Goal: Information Seeking & Learning: Learn about a topic

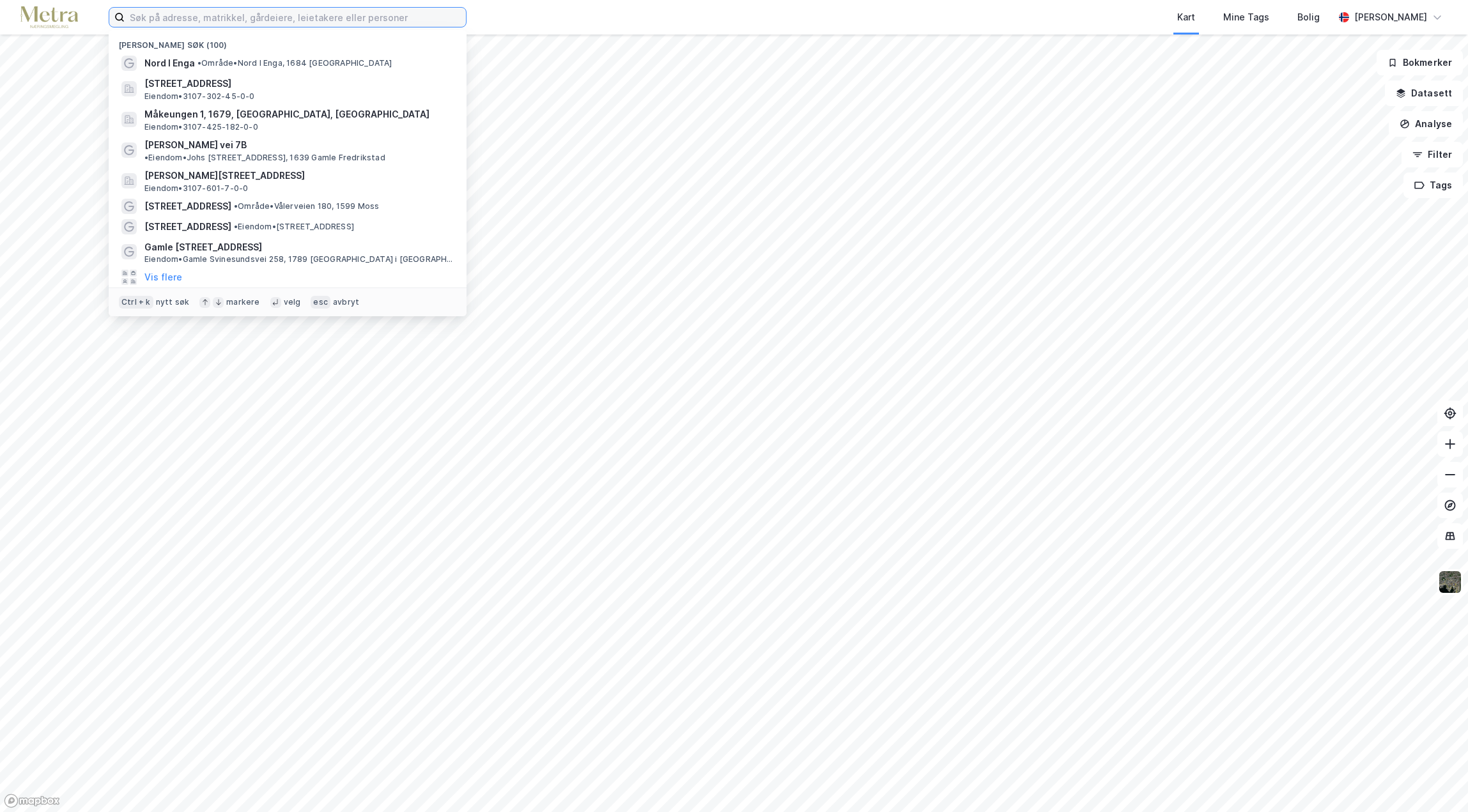
click at [156, 14] on input at bounding box center [295, 17] width 341 height 19
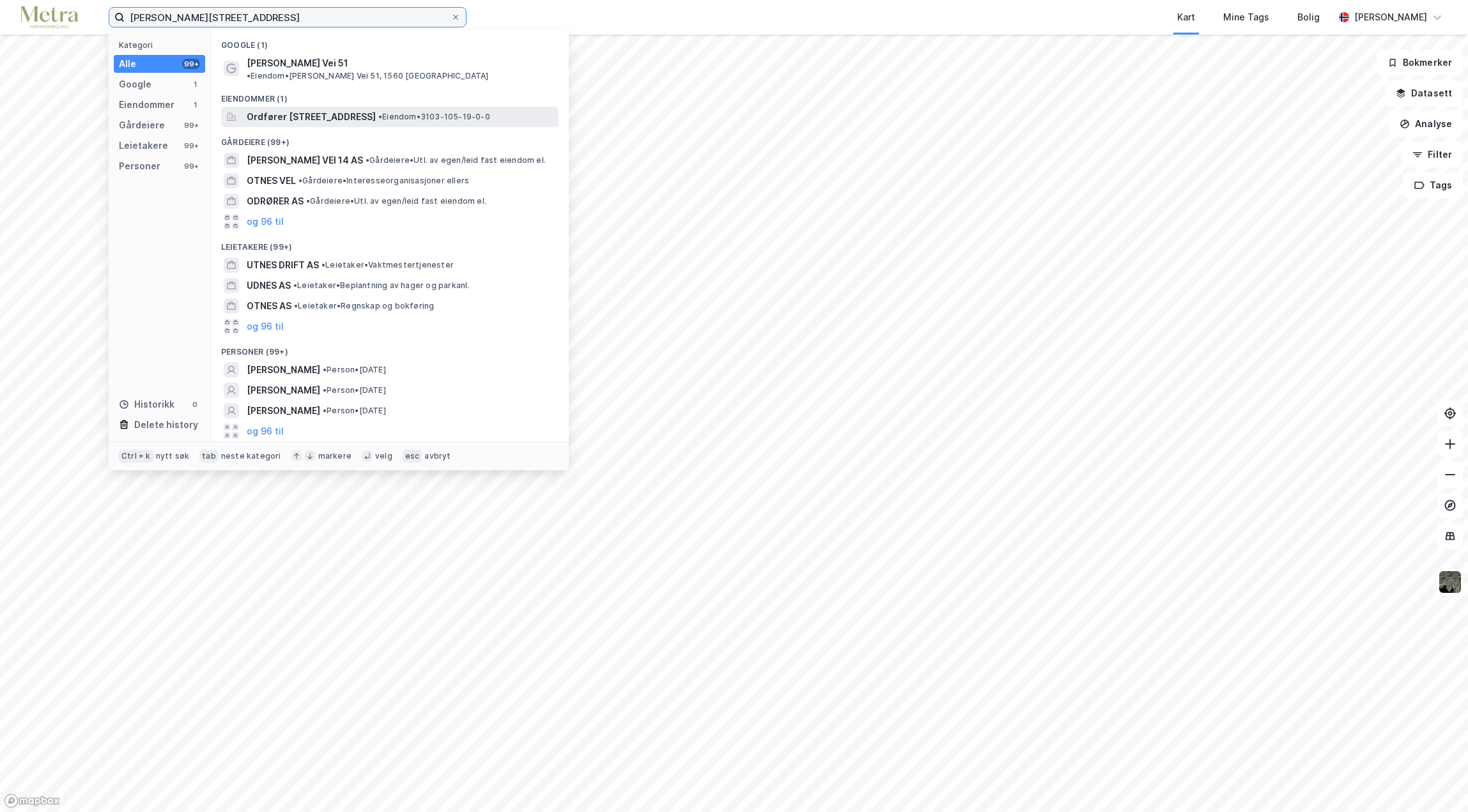
type input "[PERSON_NAME][STREET_ADDRESS]"
click at [311, 109] on span "Ordfører [STREET_ADDRESS]" at bounding box center [311, 117] width 129 height 16
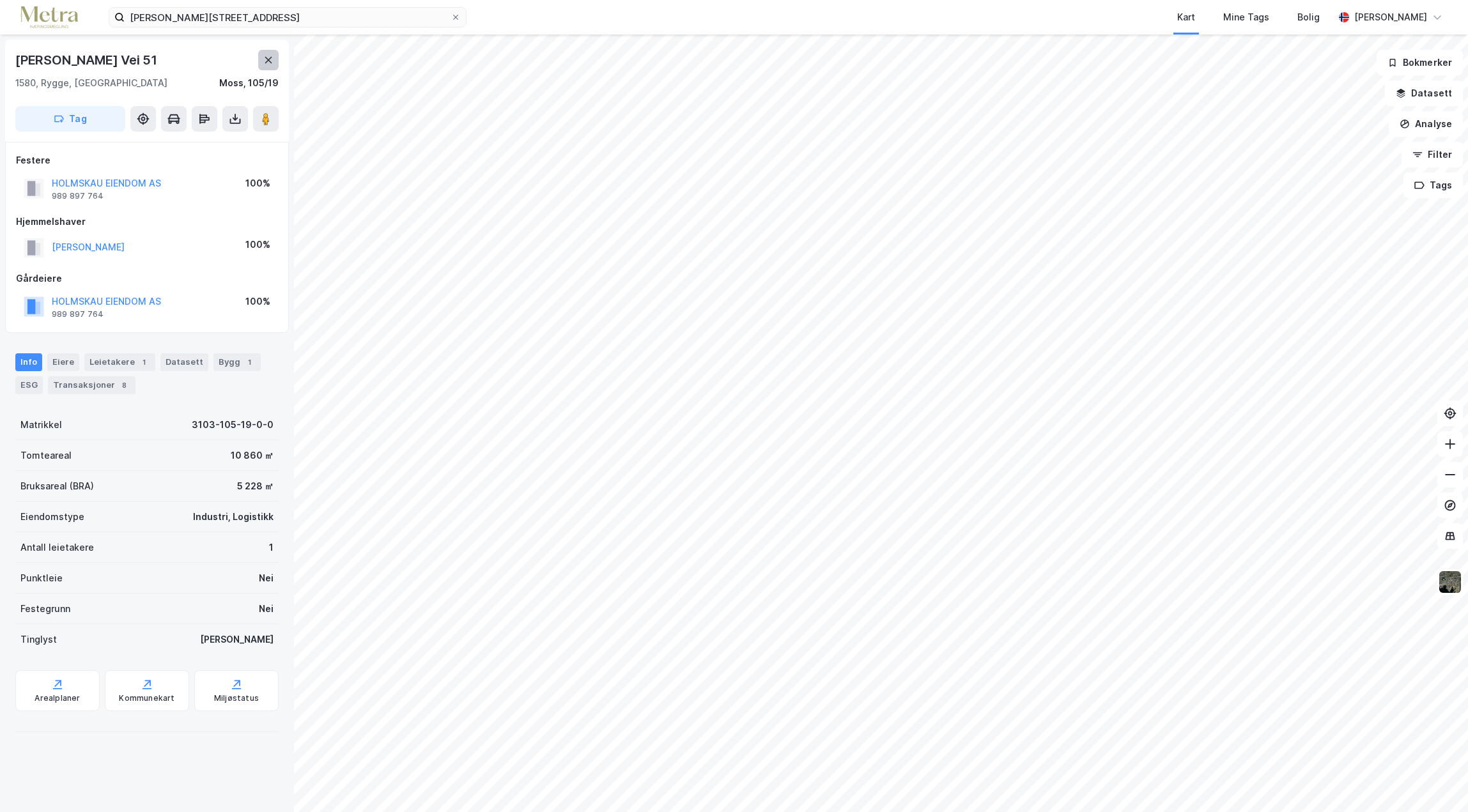
click at [270, 57] on icon at bounding box center [269, 60] width 10 height 10
click at [1450, 580] on img at bounding box center [1450, 582] width 24 height 24
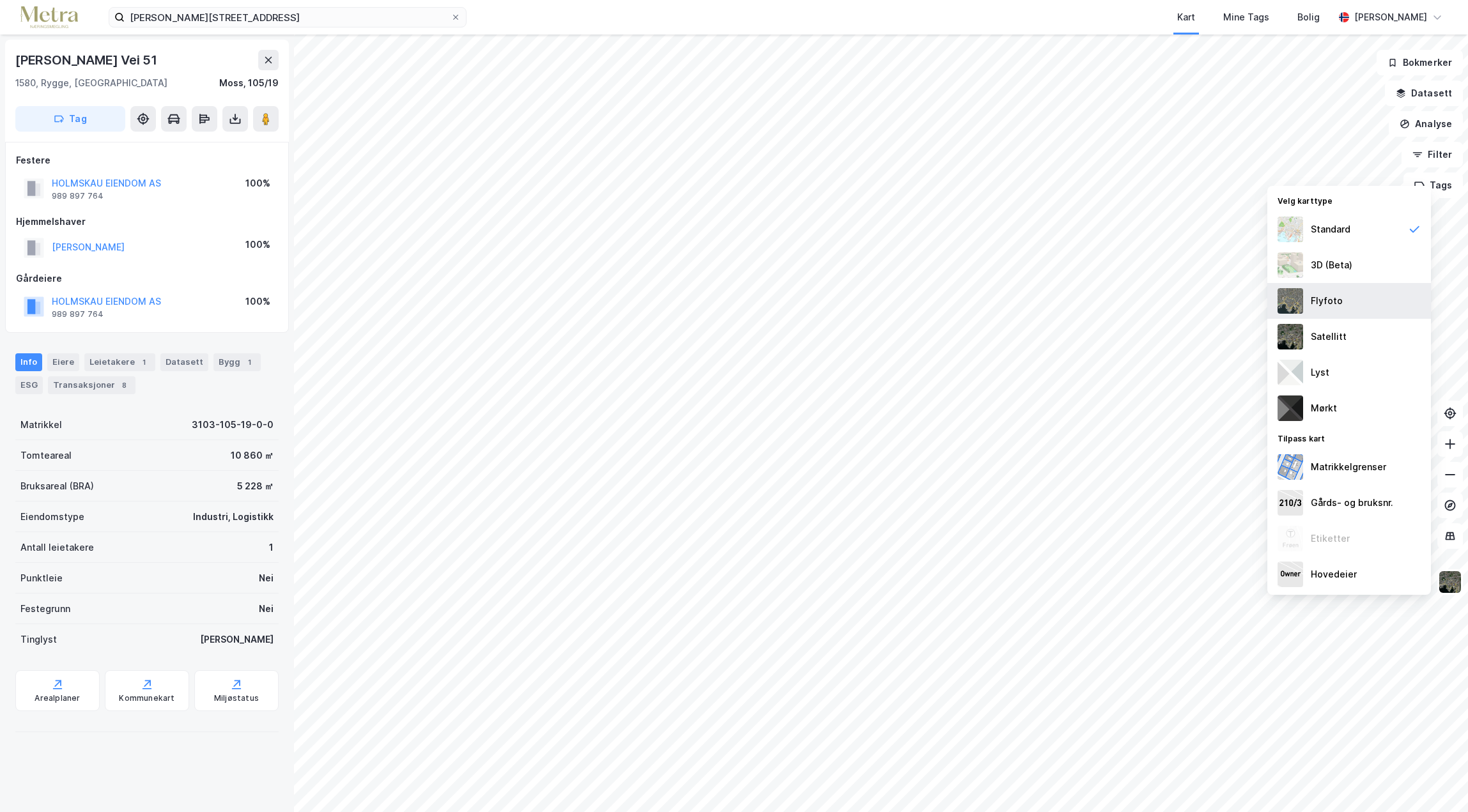
click at [1325, 299] on div "Flyfoto" at bounding box center [1327, 301] width 32 height 16
click at [1338, 336] on div "Satellitt" at bounding box center [1329, 337] width 36 height 16
click at [1341, 461] on div "Matrikkelgrenser" at bounding box center [1349, 467] width 75 height 16
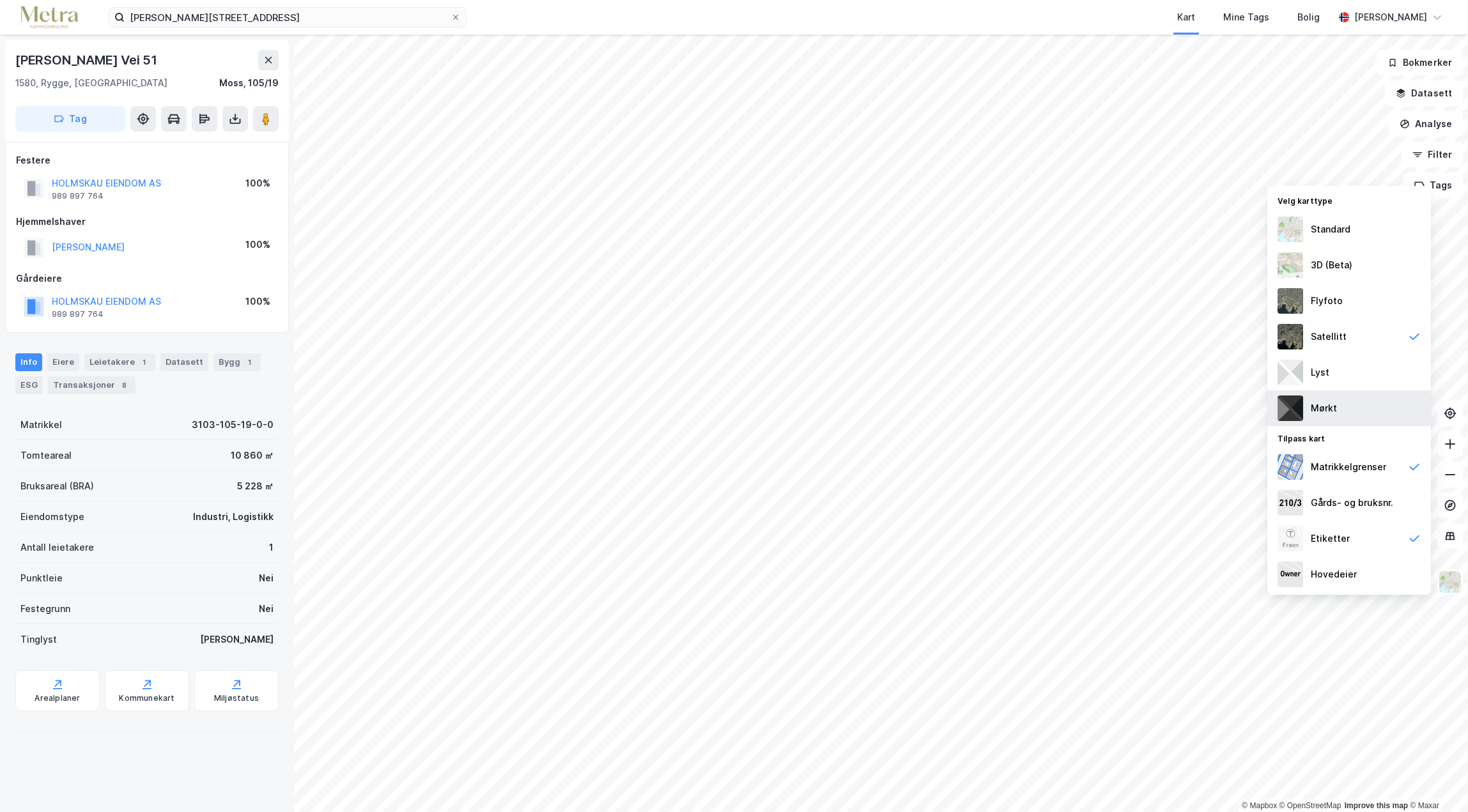
click at [1325, 405] on div "Mørkt" at bounding box center [1324, 408] width 26 height 16
click at [1339, 258] on div "3D (Beta)" at bounding box center [1332, 265] width 41 height 16
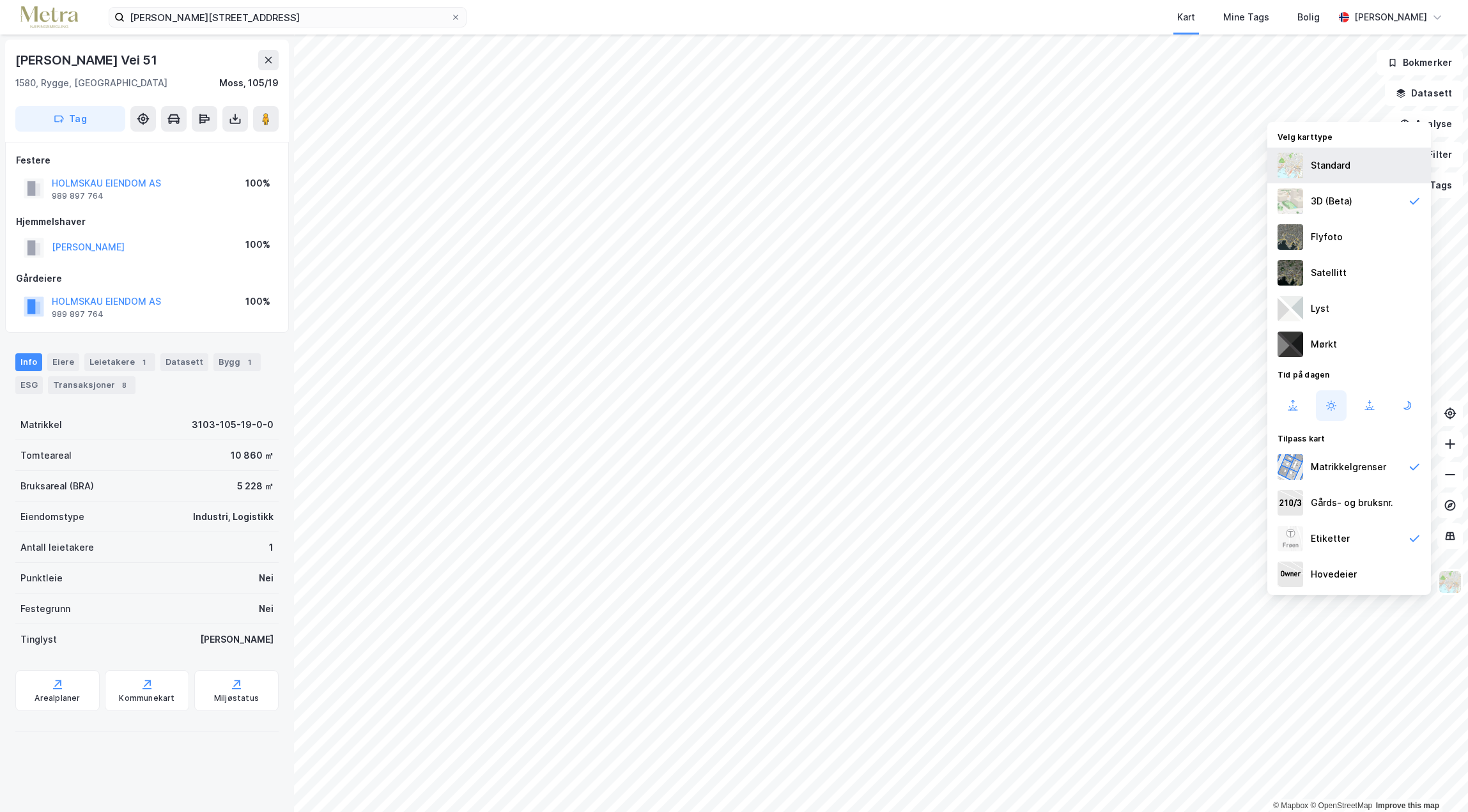
click at [1342, 168] on div "Standard" at bounding box center [1331, 166] width 40 height 16
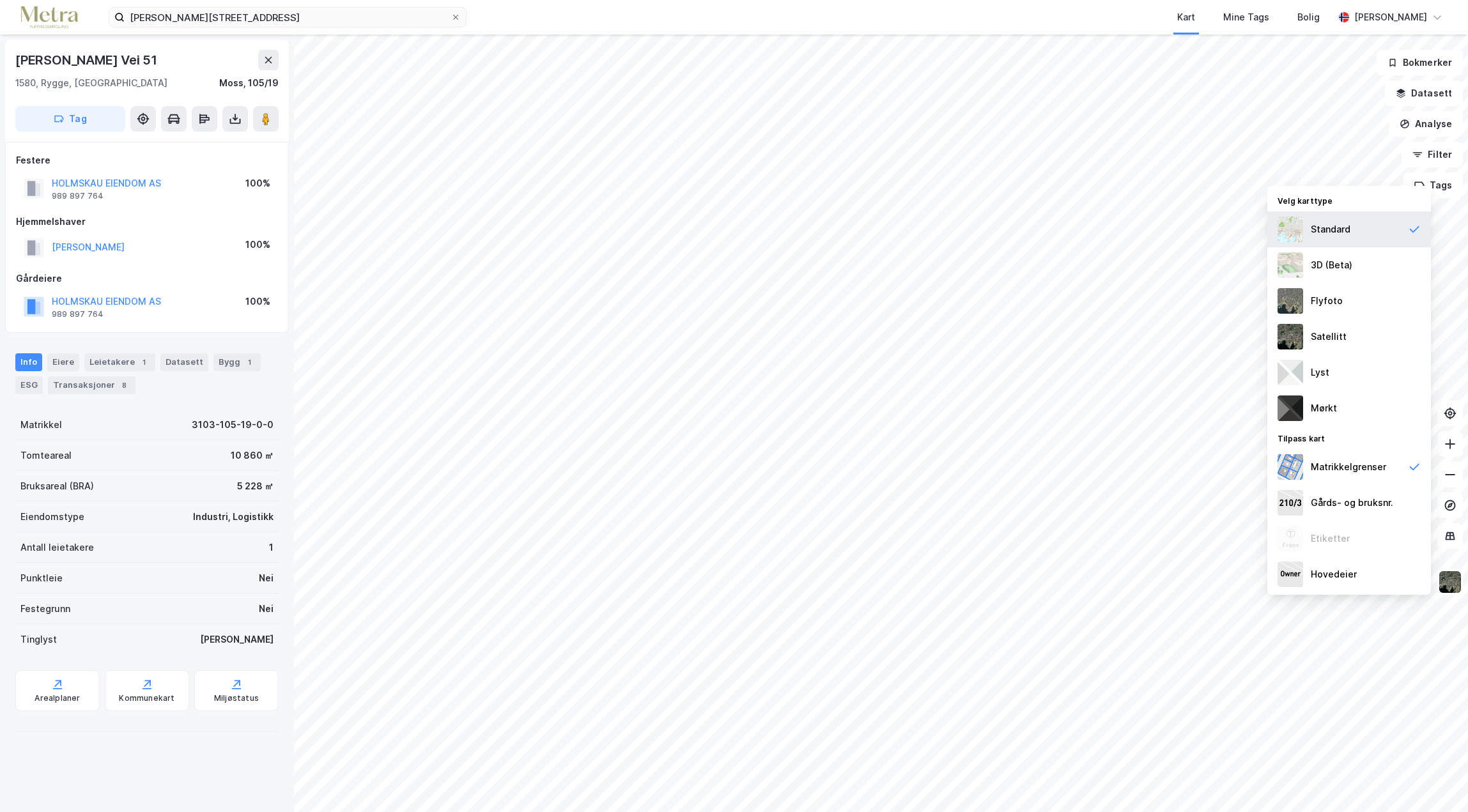
click at [1333, 226] on div "Standard" at bounding box center [1331, 229] width 40 height 16
click at [1330, 261] on div "3D (Beta)" at bounding box center [1332, 265] width 41 height 16
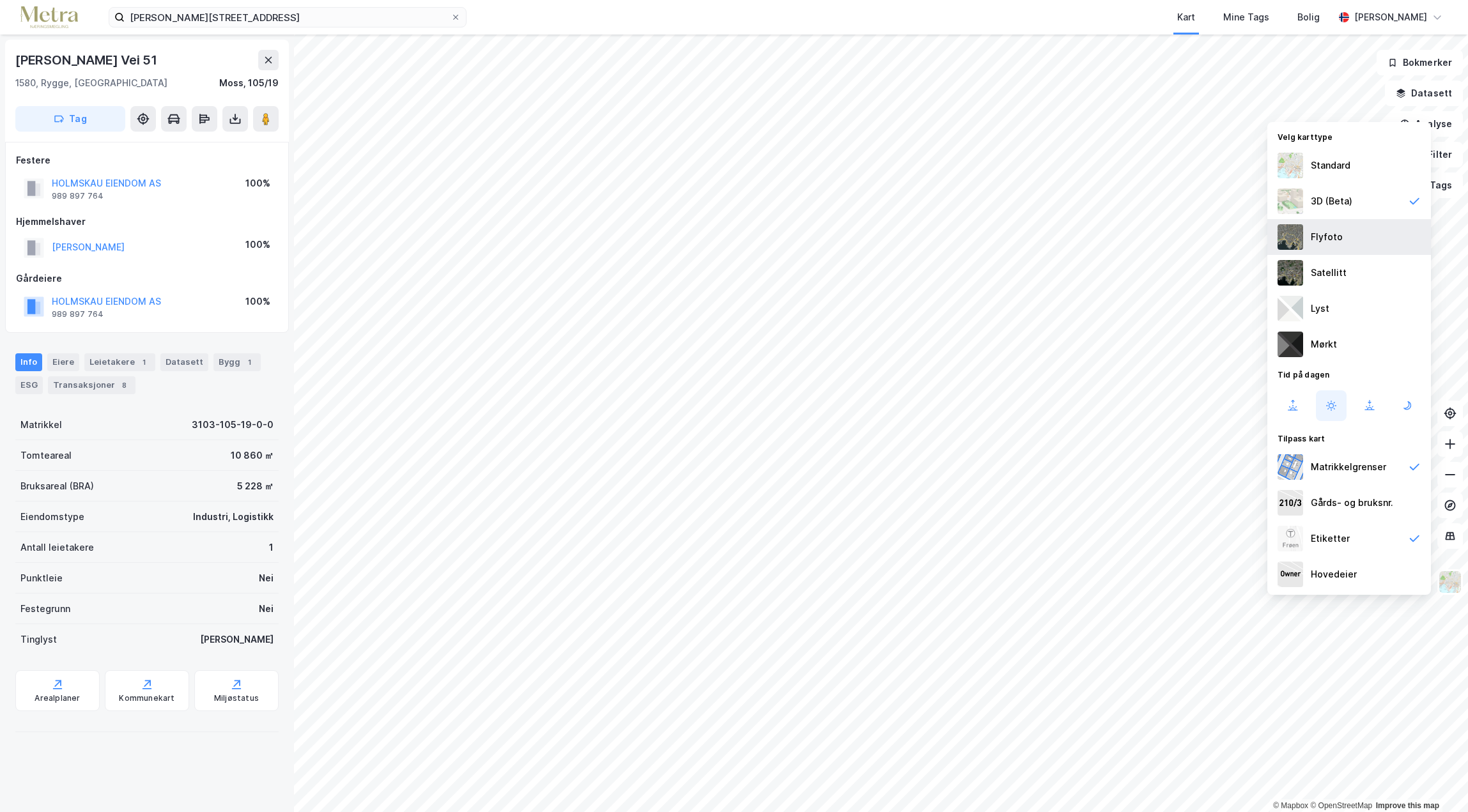
click at [1344, 235] on div "Flyfoto" at bounding box center [1349, 237] width 163 height 36
click at [1342, 234] on div "Standard" at bounding box center [1331, 229] width 40 height 16
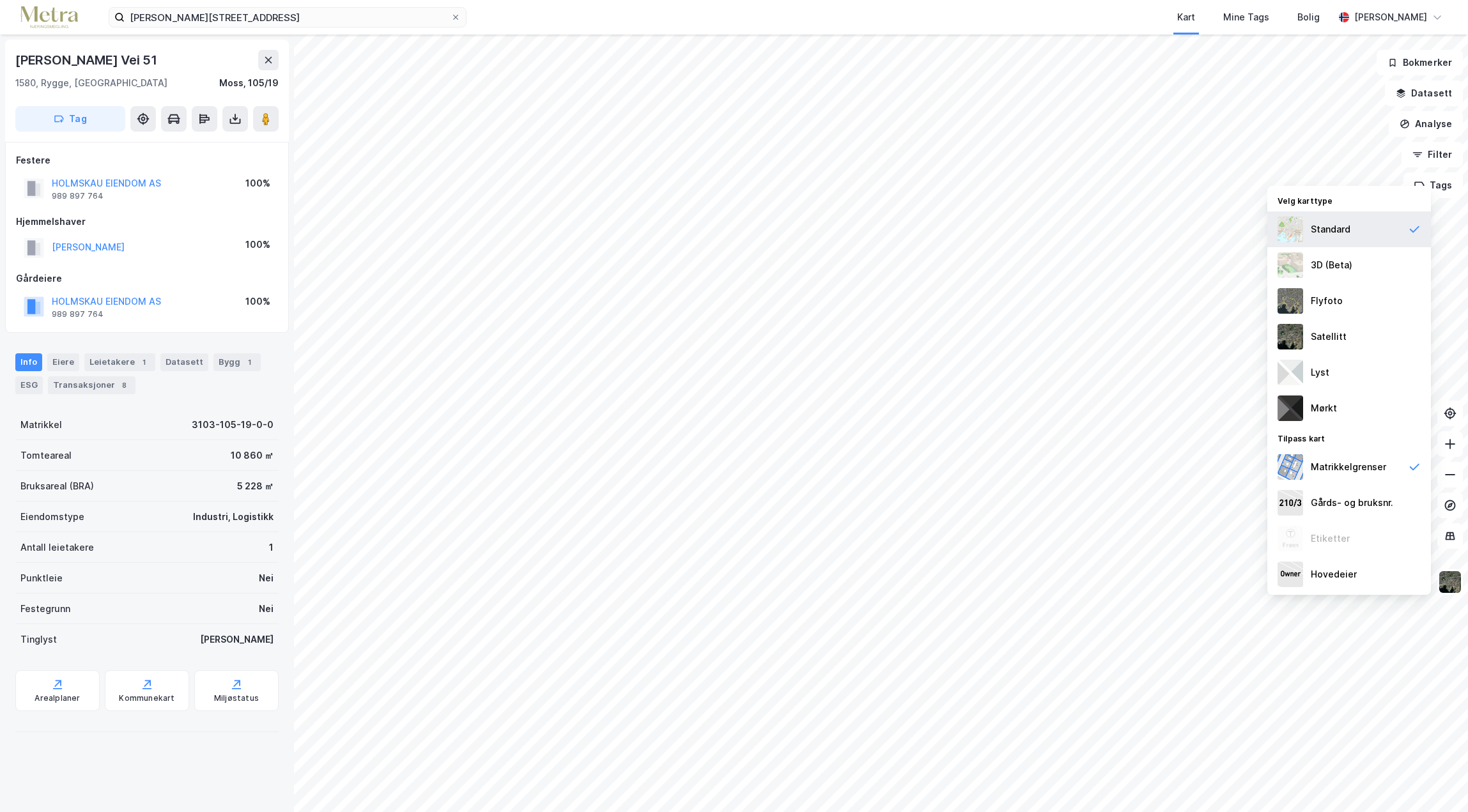
click at [1367, 228] on div "Standard" at bounding box center [1349, 229] width 163 height 36
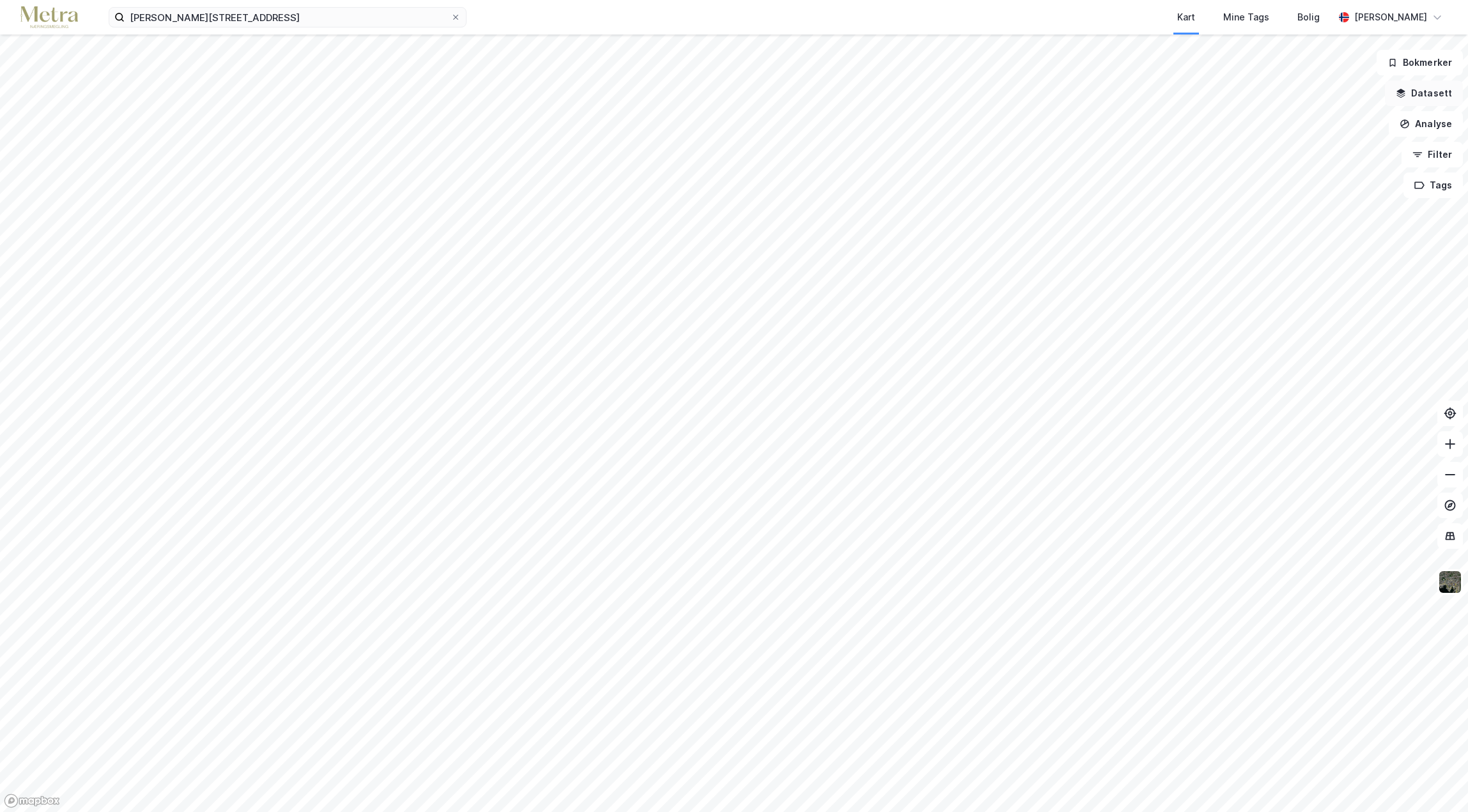
click at [1418, 101] on button "Datasett" at bounding box center [1424, 93] width 78 height 26
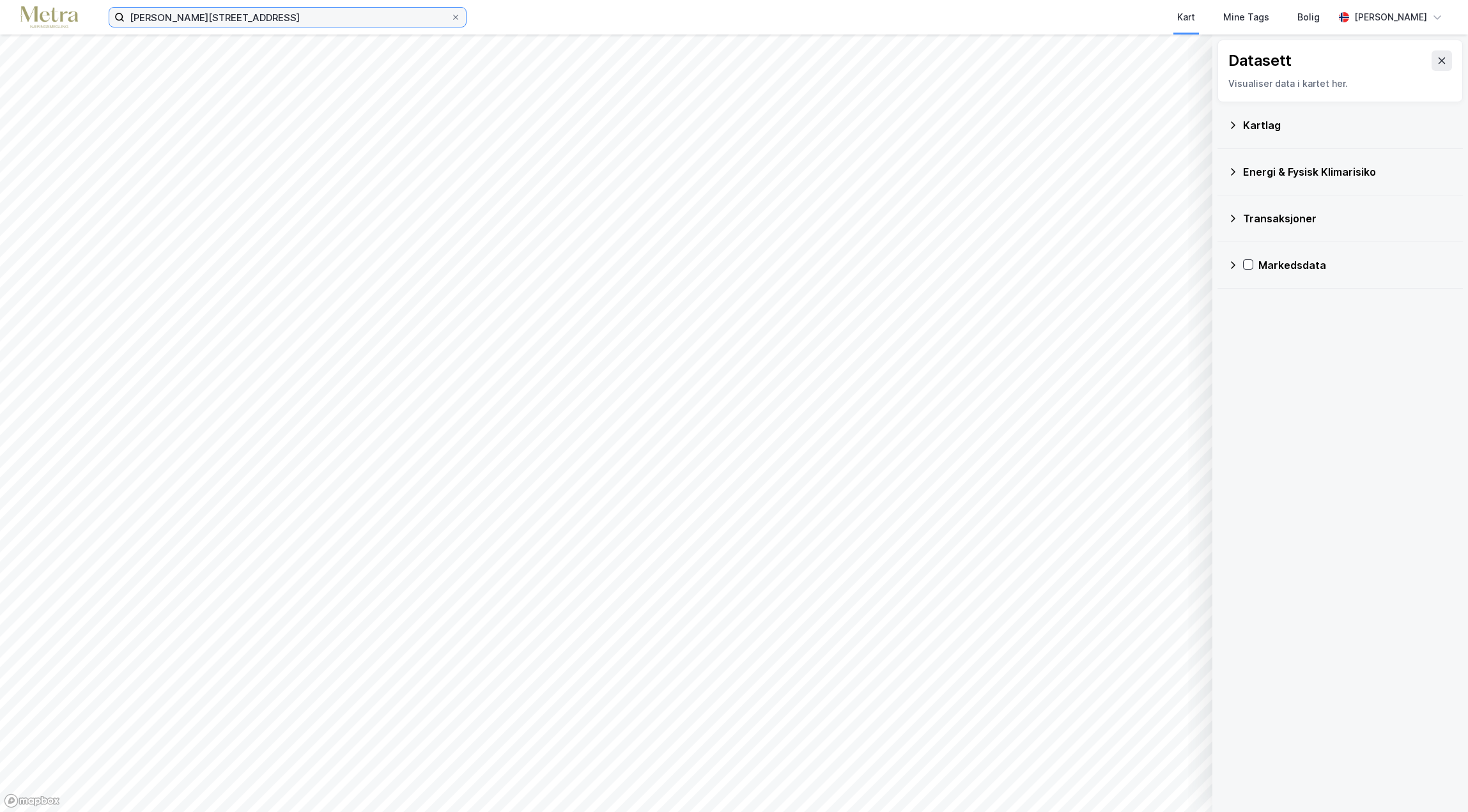
click at [296, 17] on input "[PERSON_NAME][STREET_ADDRESS]" at bounding box center [287, 17] width 326 height 19
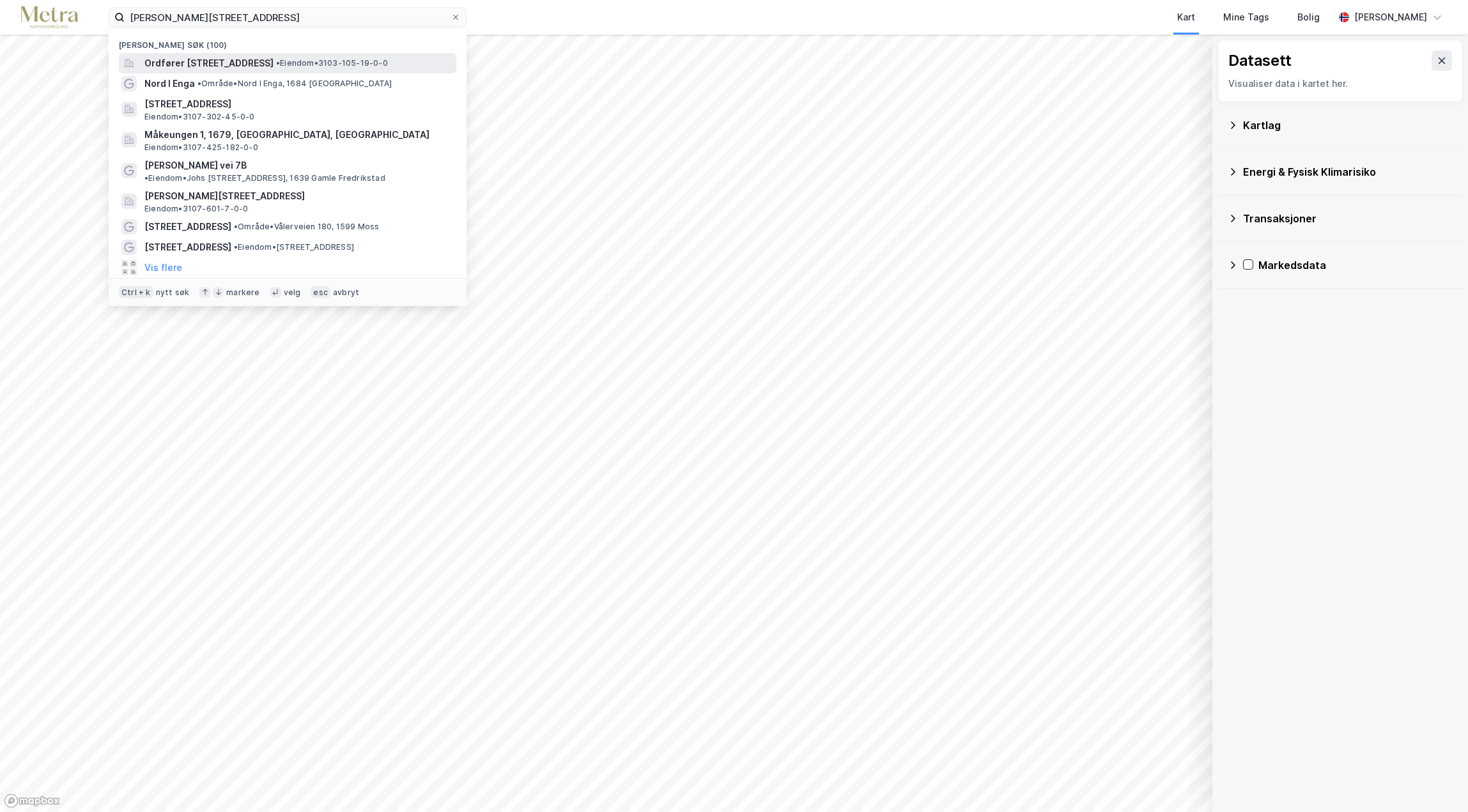
click at [271, 60] on span "Ordfører [STREET_ADDRESS]" at bounding box center [209, 63] width 129 height 16
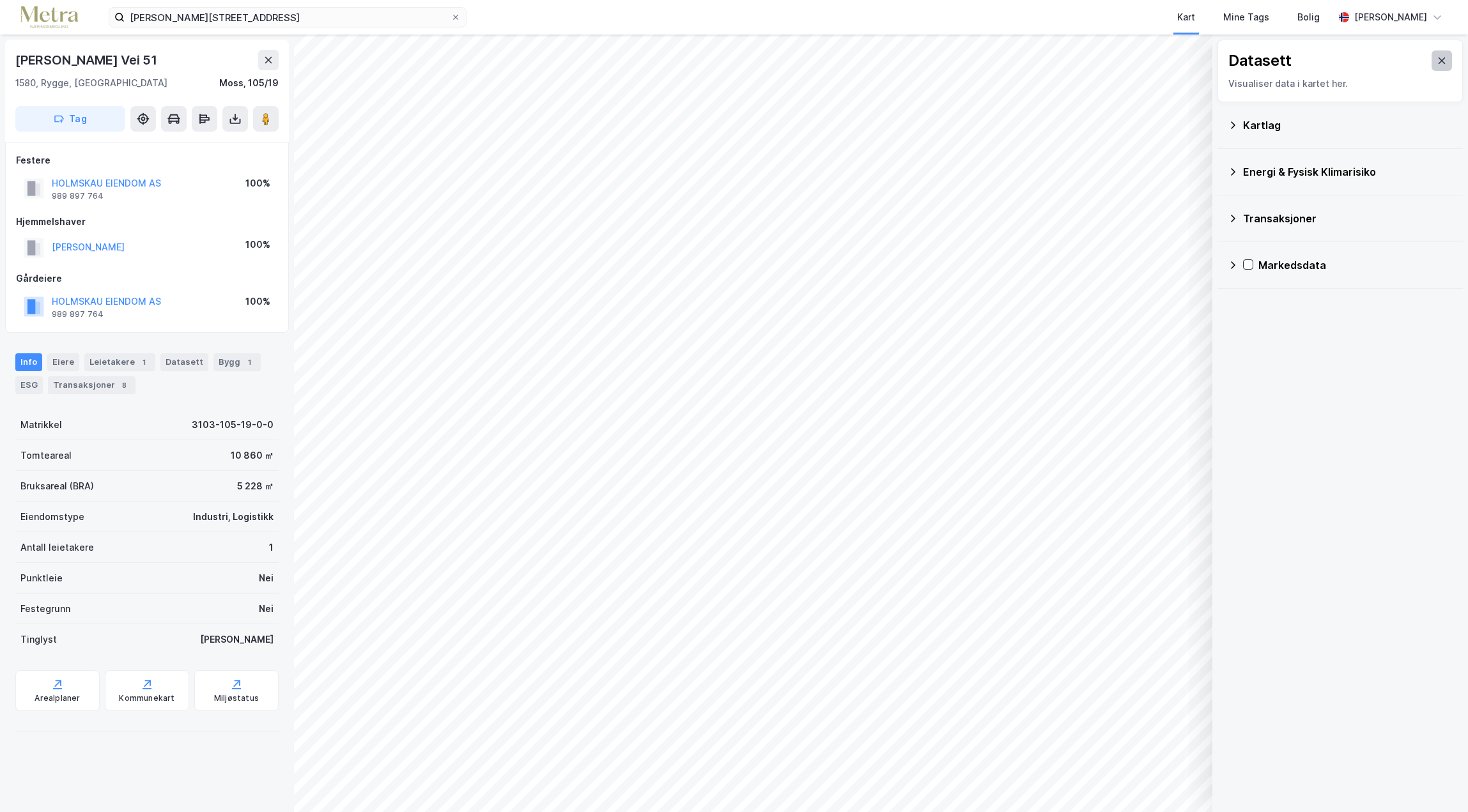
click at [1437, 63] on icon at bounding box center [1442, 60] width 10 height 10
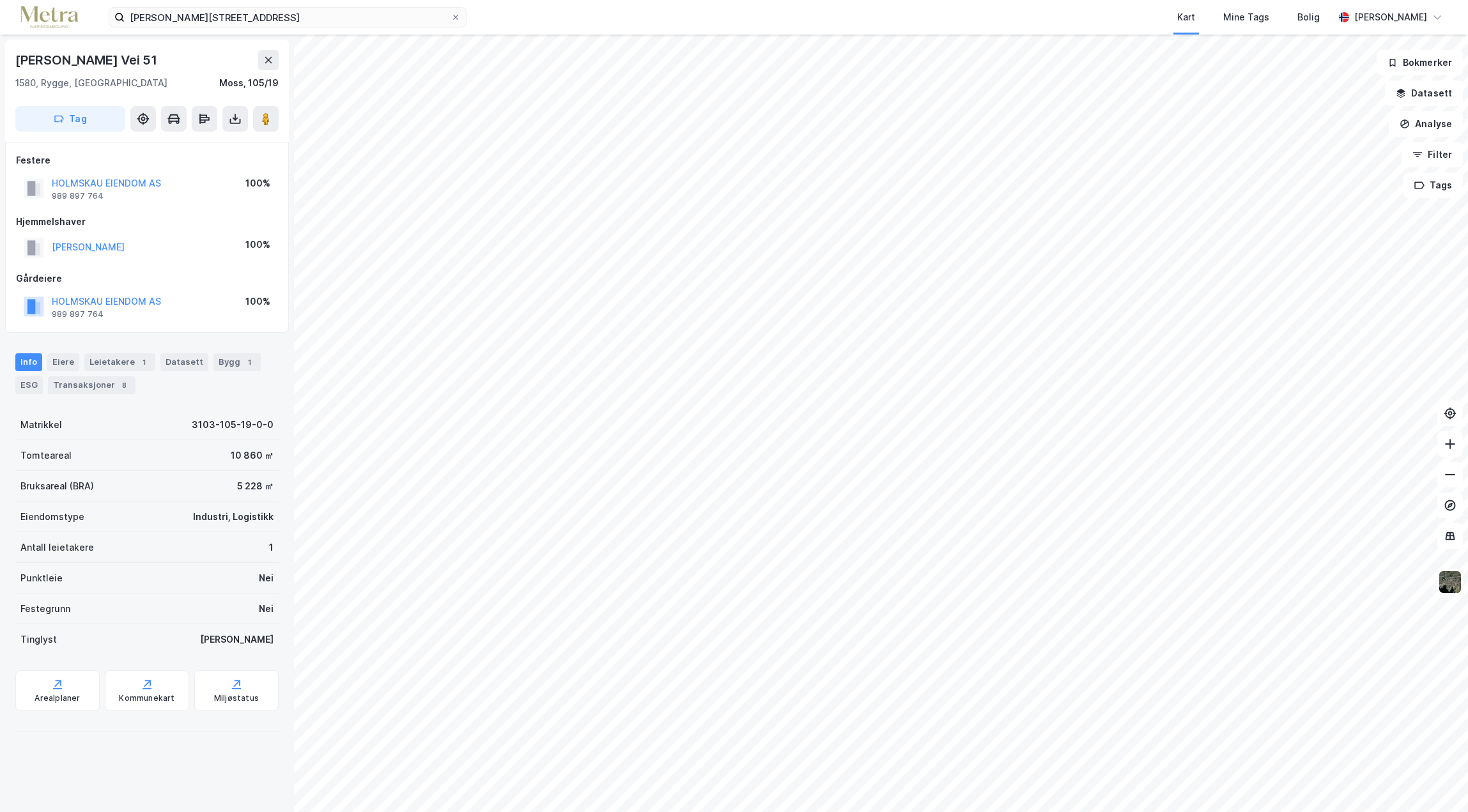
click at [1462, 589] on button at bounding box center [1450, 582] width 26 height 26
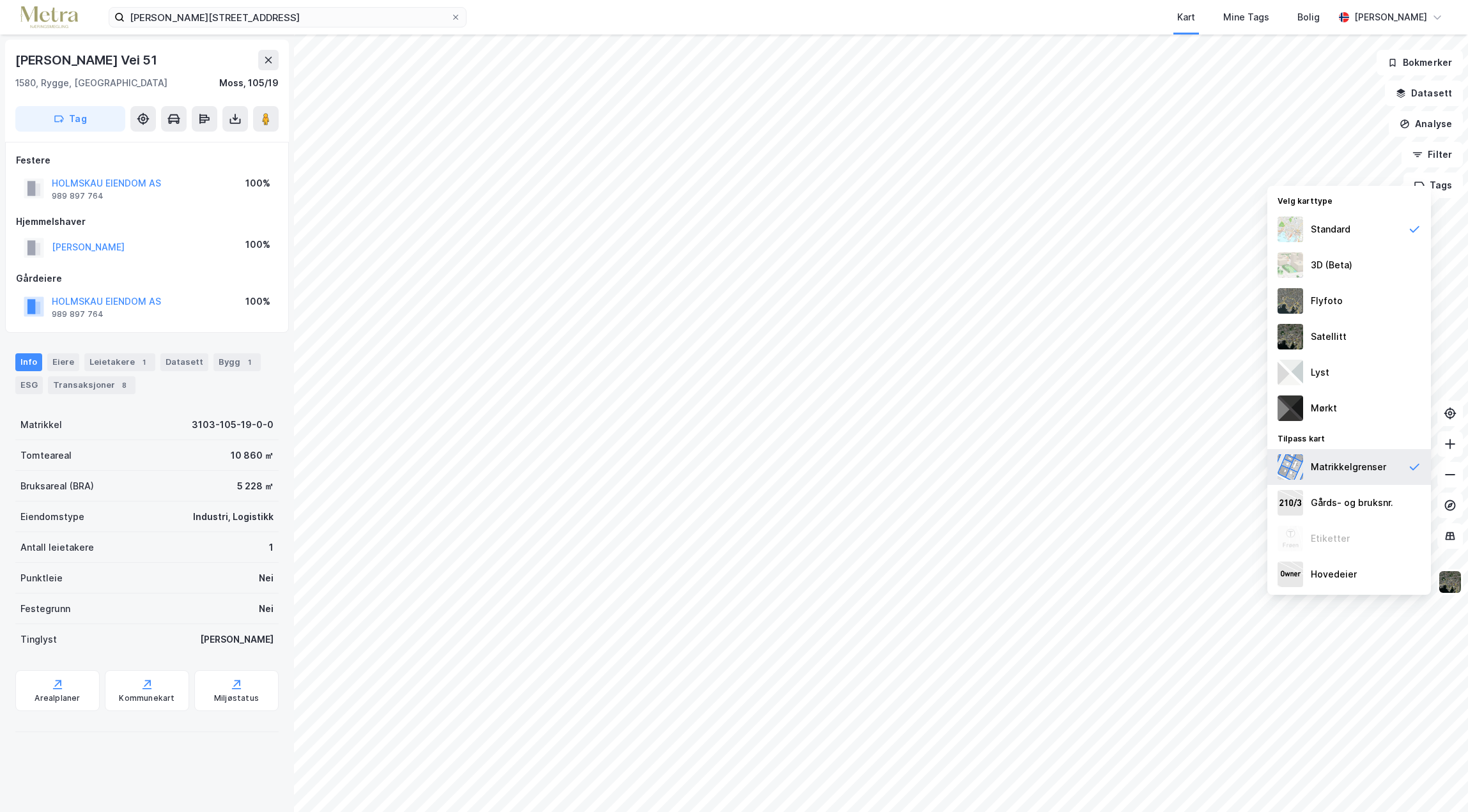
click at [1381, 464] on div "Matrikkelgrenser" at bounding box center [1349, 467] width 75 height 16
click at [1413, 232] on icon at bounding box center [1414, 229] width 9 height 7
click at [1339, 229] on div "Standard" at bounding box center [1331, 229] width 40 height 16
click at [1280, 229] on img at bounding box center [1290, 229] width 26 height 26
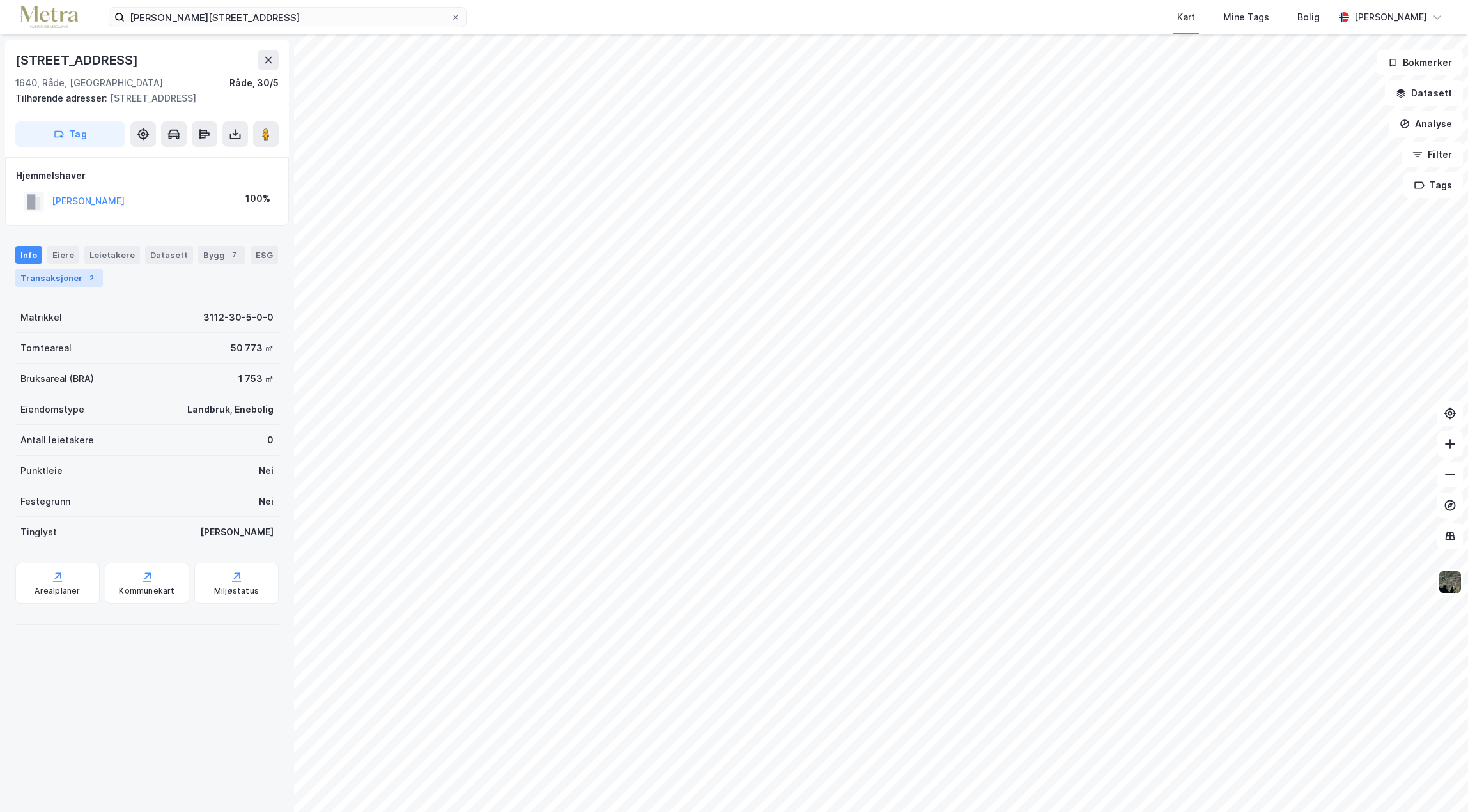
click at [41, 276] on div "Transaksjoner 2" at bounding box center [59, 278] width 87 height 18
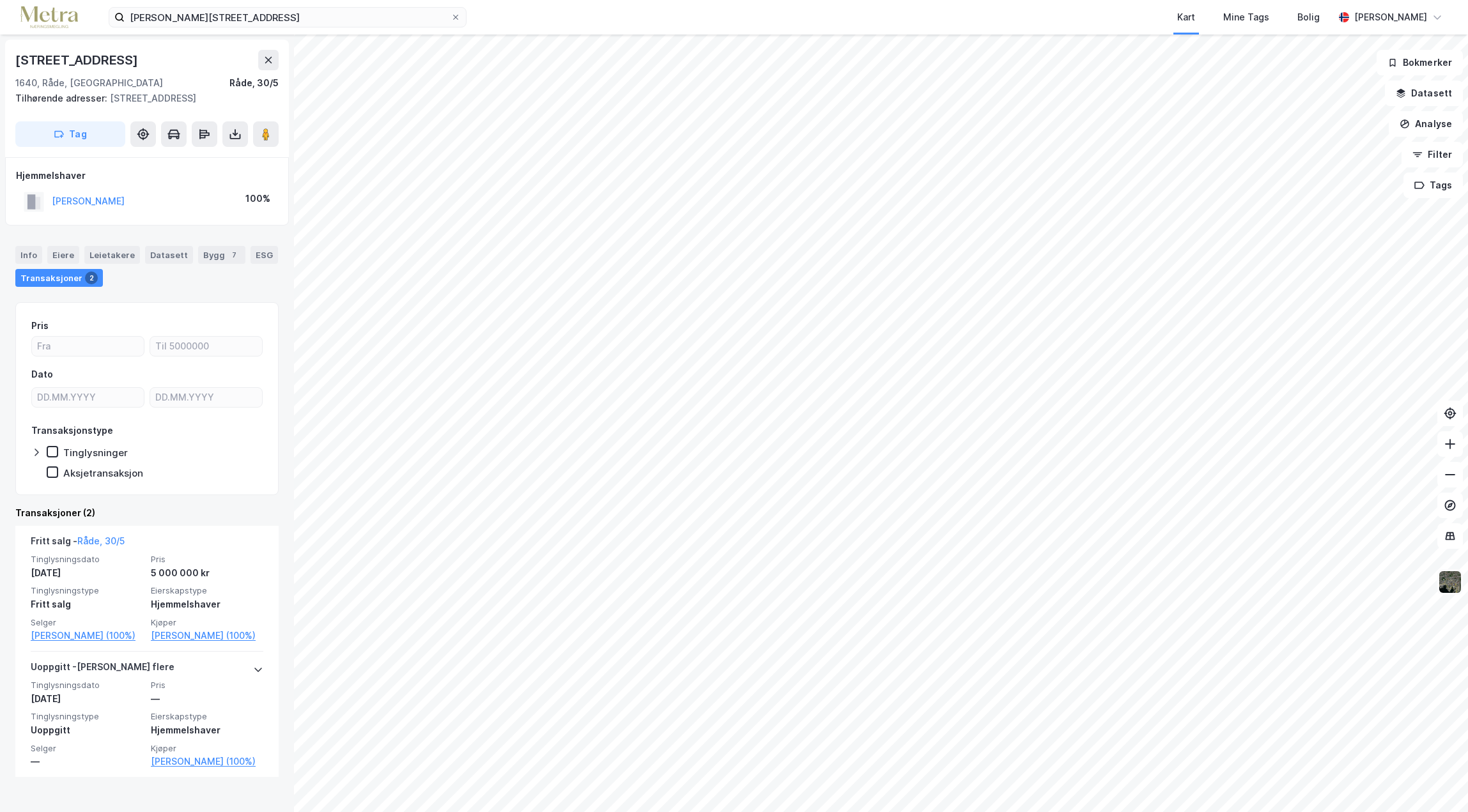
click at [1445, 586] on img at bounding box center [1450, 582] width 24 height 24
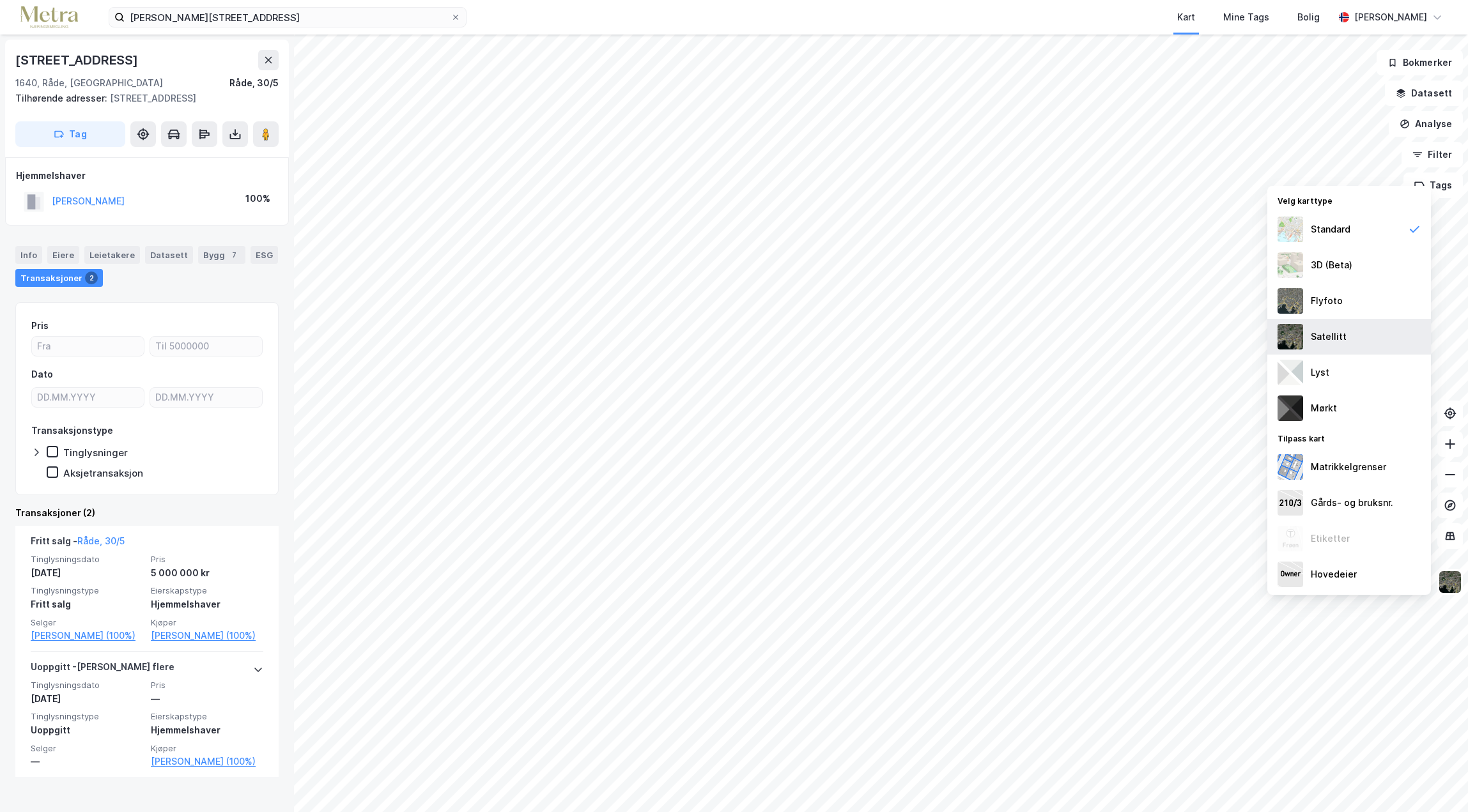
click at [1322, 339] on div "Satellitt" at bounding box center [1329, 337] width 36 height 16
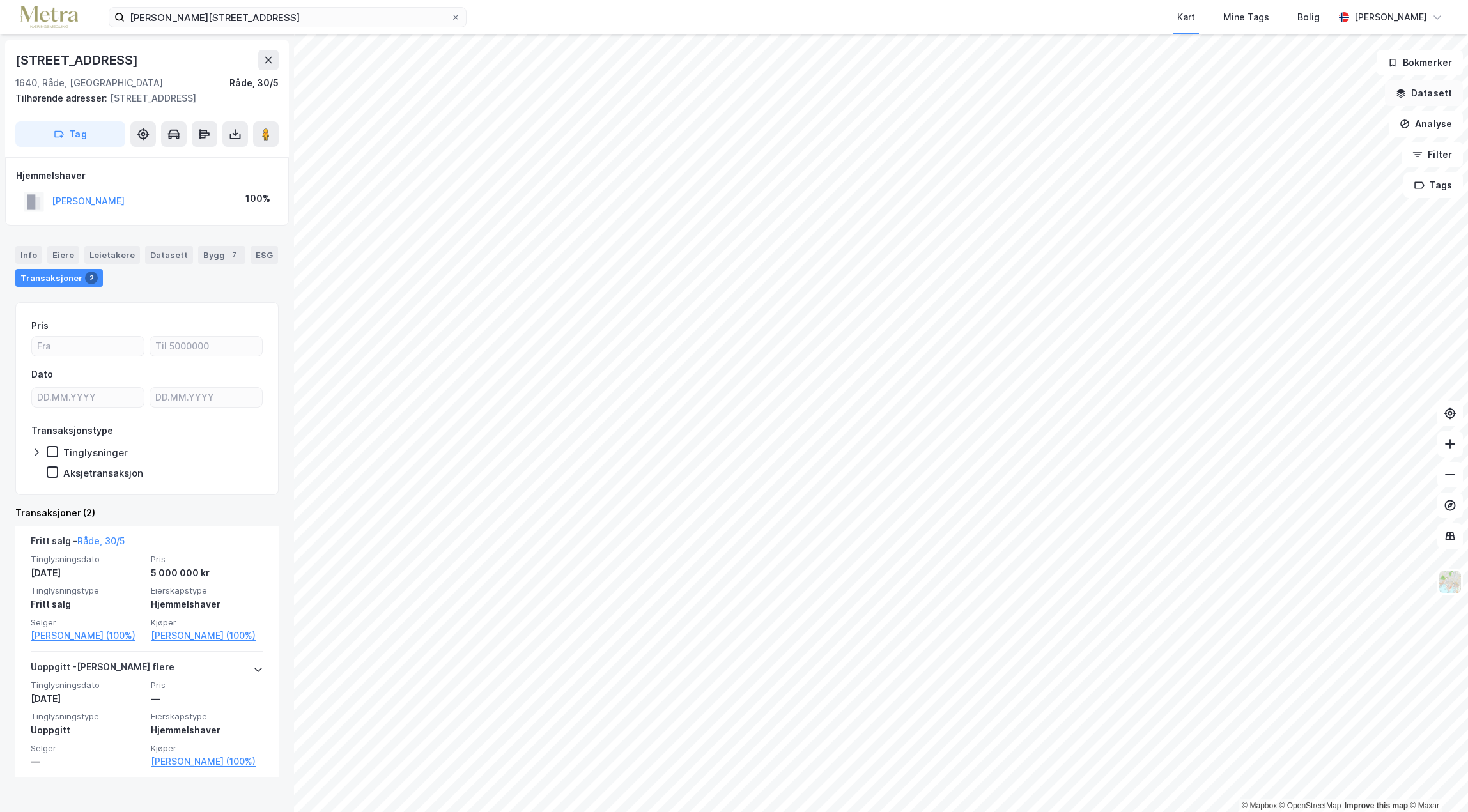
click at [1419, 99] on button "Datasett" at bounding box center [1424, 93] width 78 height 26
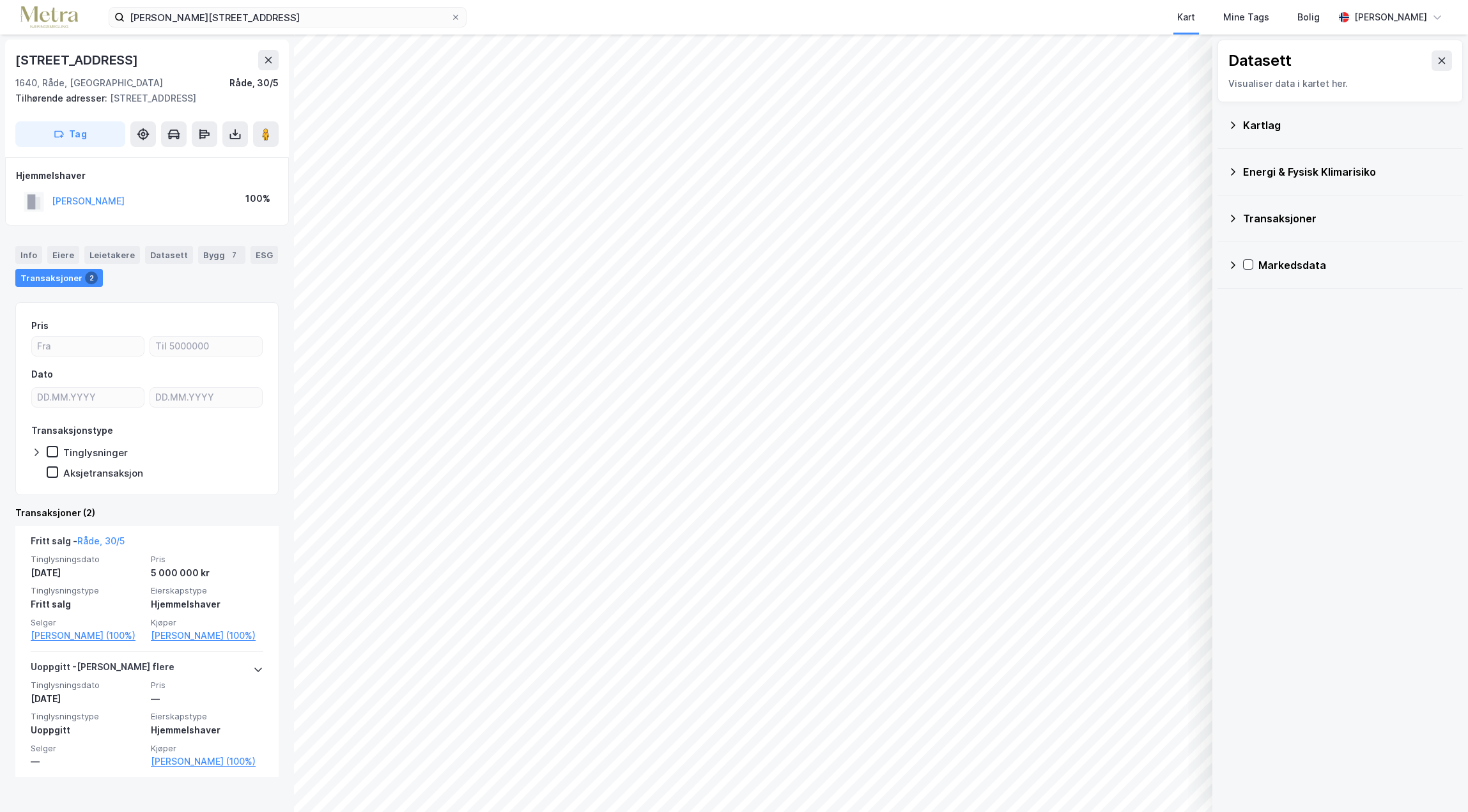
click at [1289, 175] on div "Energi & Fysisk Klimarisiko" at bounding box center [1347, 172] width 210 height 16
click at [1260, 200] on div at bounding box center [1265, 202] width 10 height 10
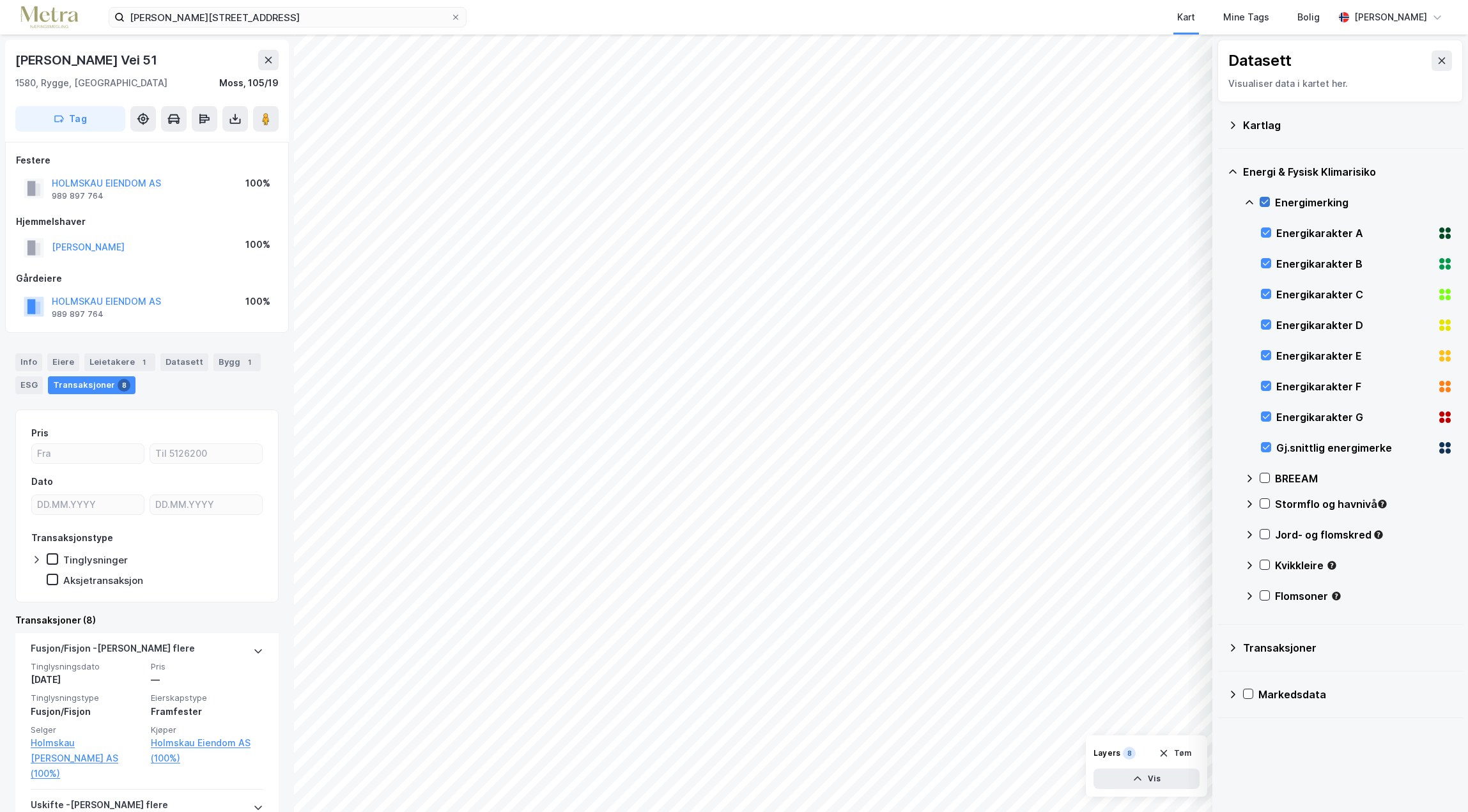
click at [1262, 202] on icon at bounding box center [1265, 202] width 7 height 4
click at [1256, 108] on div "Kartlag" at bounding box center [1339, 126] width 245 height 47
click at [1260, 123] on div "Kartlag" at bounding box center [1347, 126] width 210 height 16
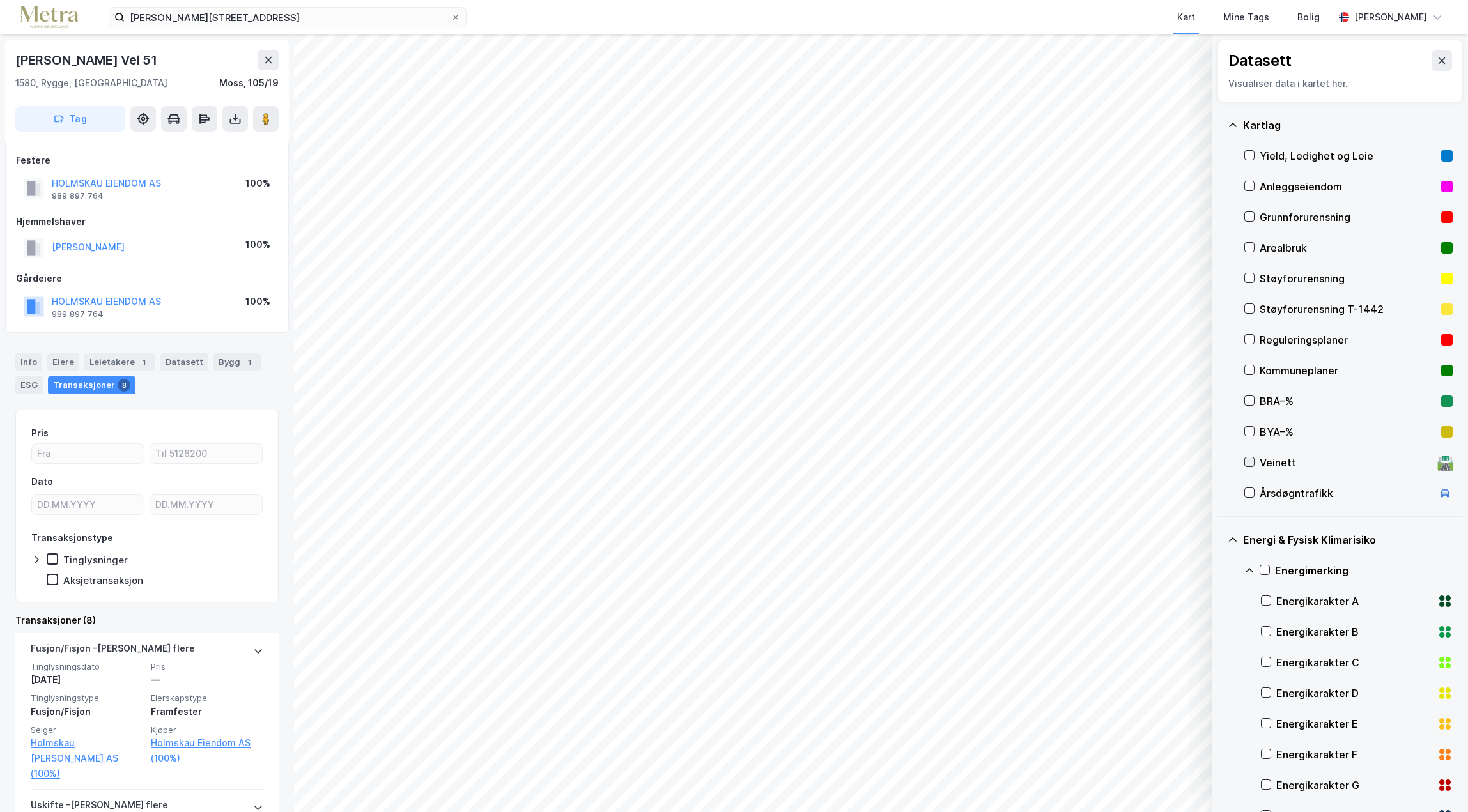
click at [1249, 461] on icon at bounding box center [1249, 462] width 9 height 9
click at [1249, 463] on icon at bounding box center [1250, 462] width 7 height 4
